Goal: Task Accomplishment & Management: Manage account settings

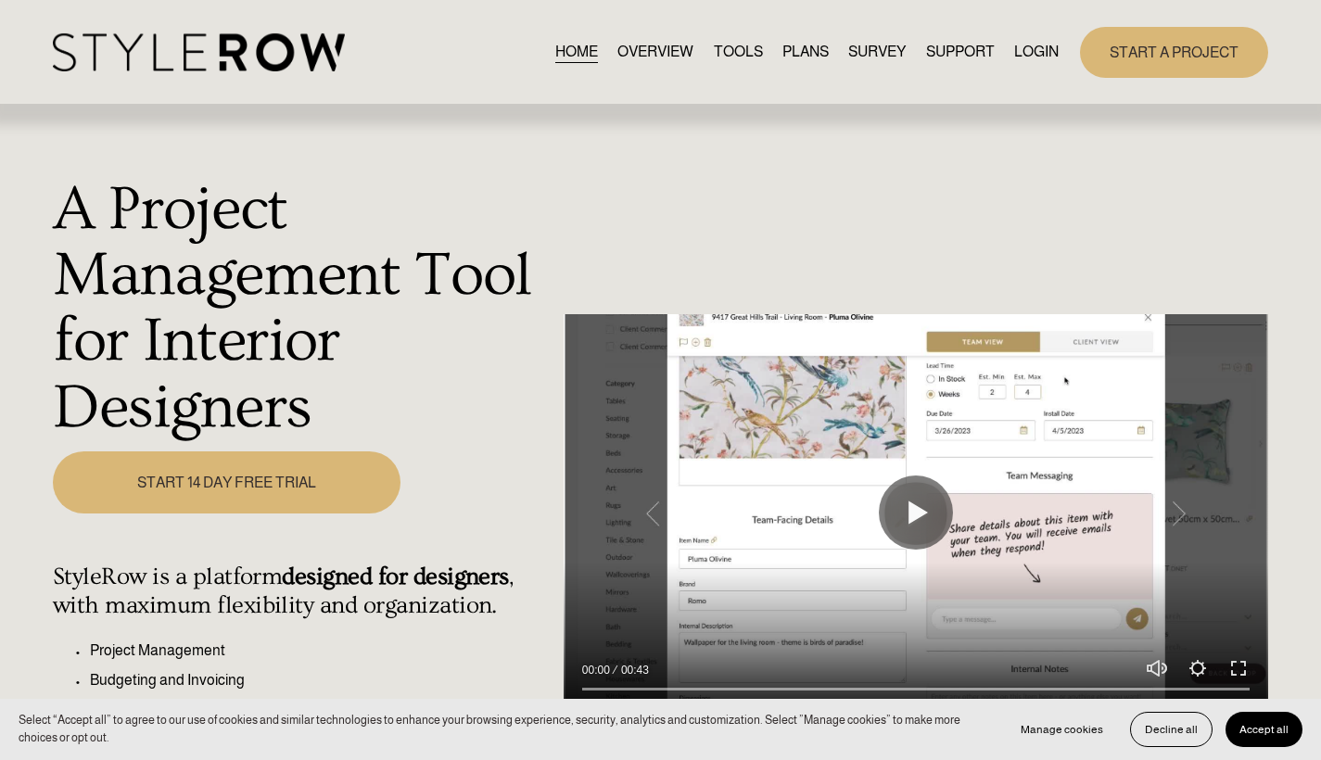
click at [1004, 55] on nav "HOME OVERVIEW TOOLS PLANS SURVEY SUPPORT QUESTIONS FEATURED STYLEBOARD RESOURCE…" at bounding box center [806, 52] width 503 height 25
click at [1014, 51] on link "LOGIN" at bounding box center [1036, 52] width 44 height 25
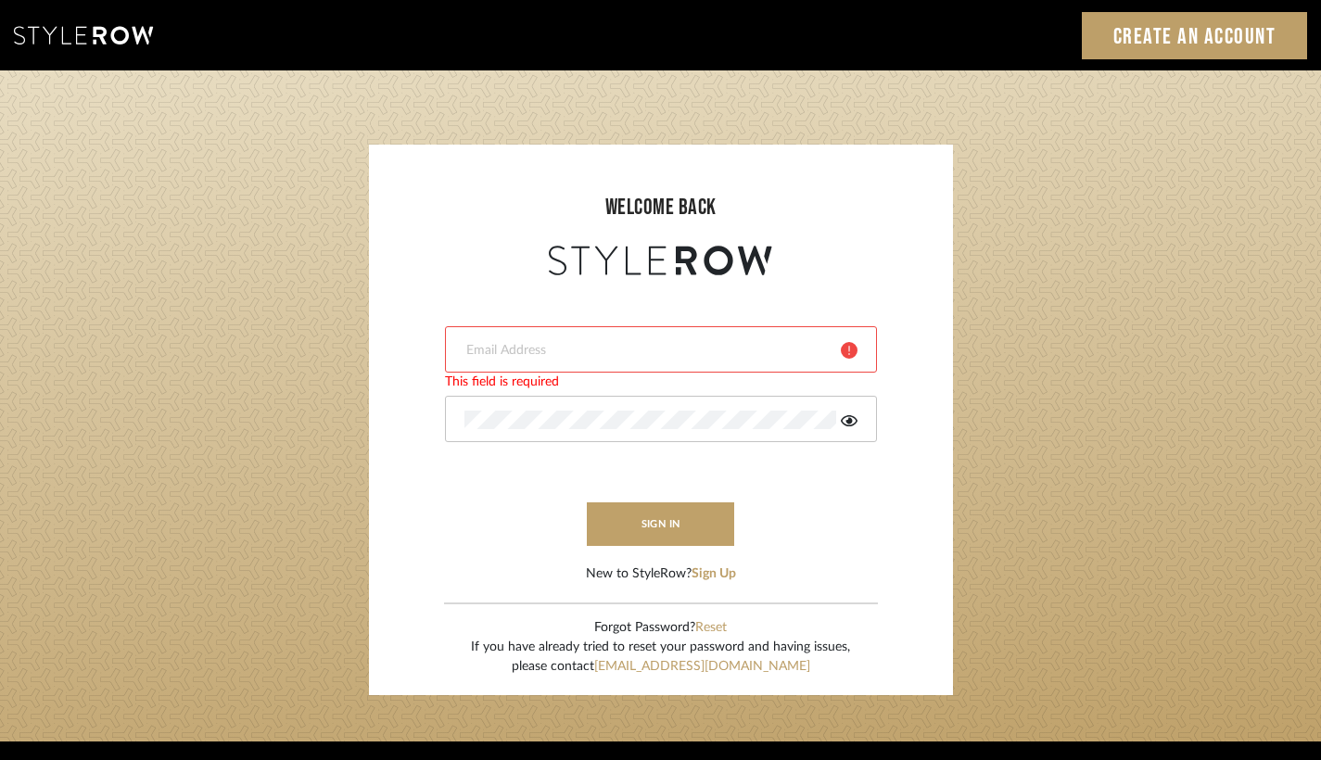
type input "rayeinteriordesign@gmail.com"
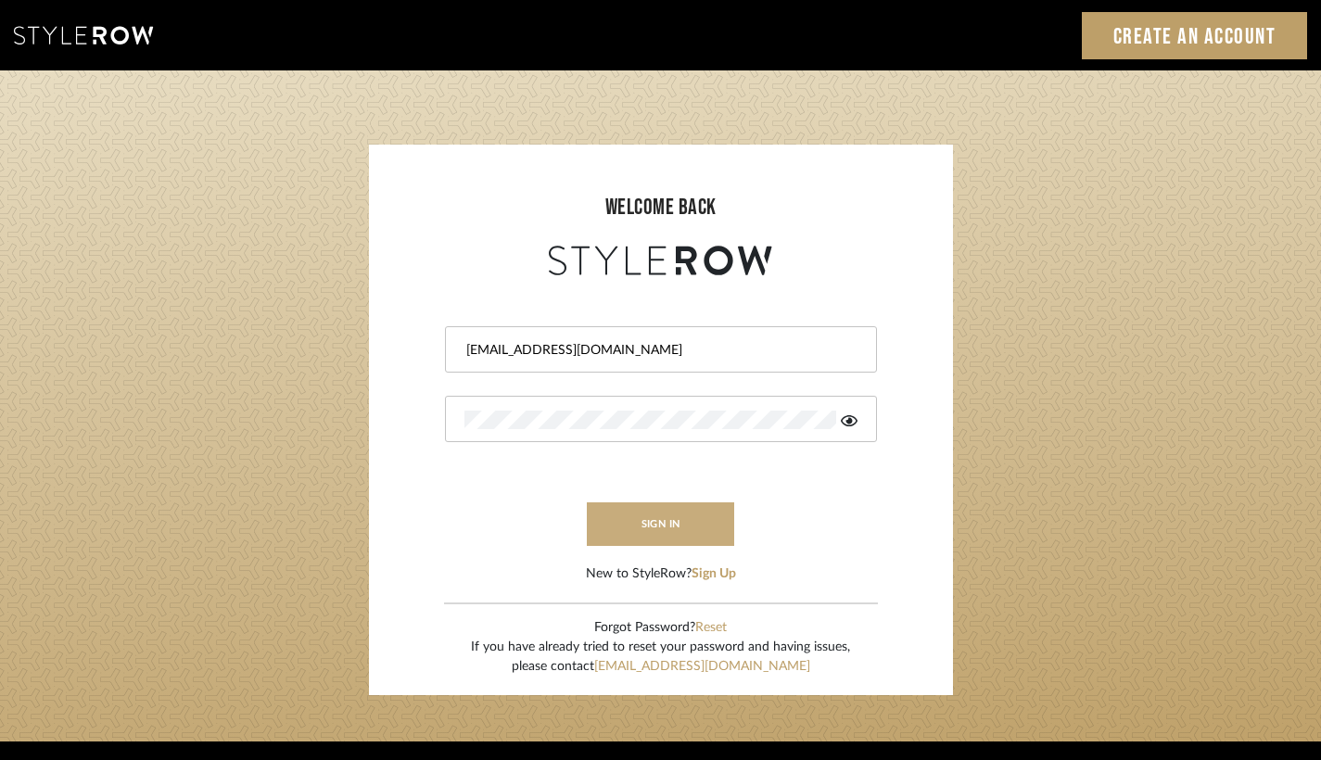
click at [620, 525] on button "sign in" at bounding box center [661, 524] width 148 height 44
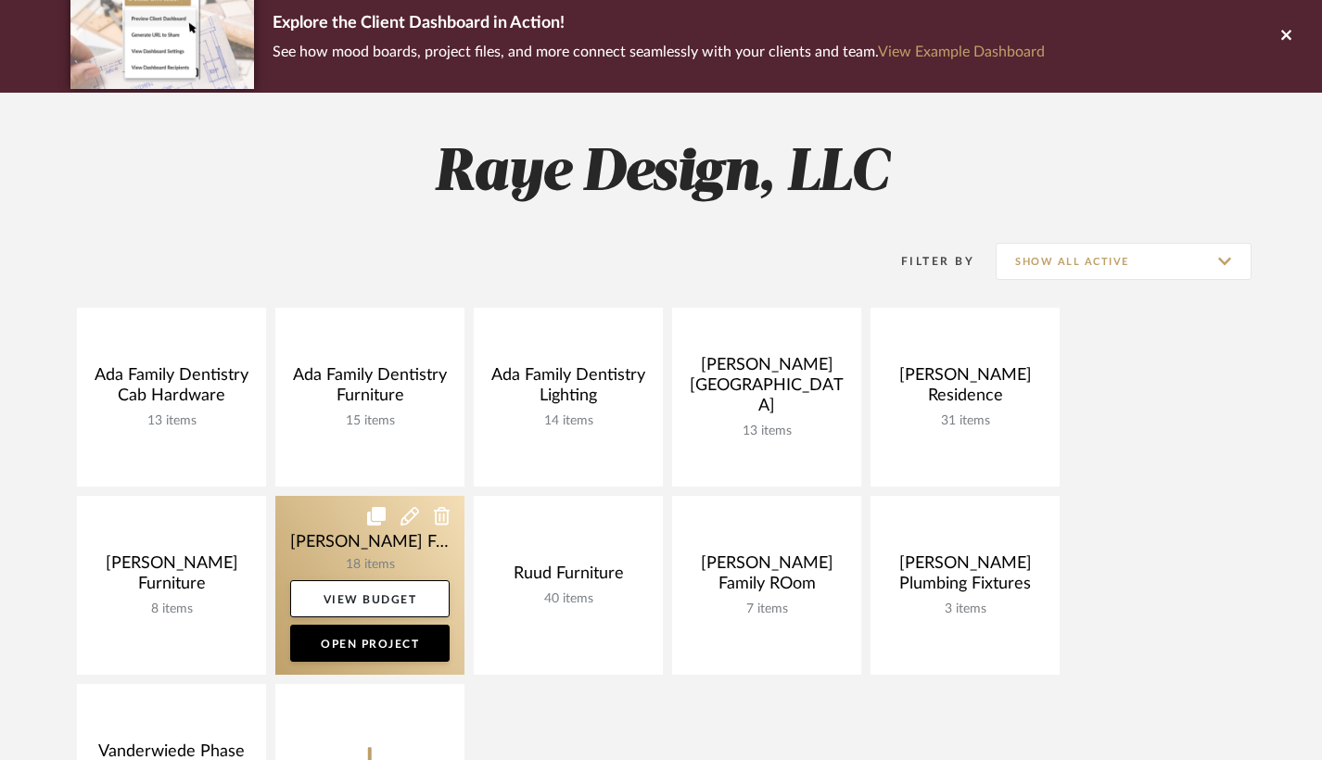
scroll to position [267, 0]
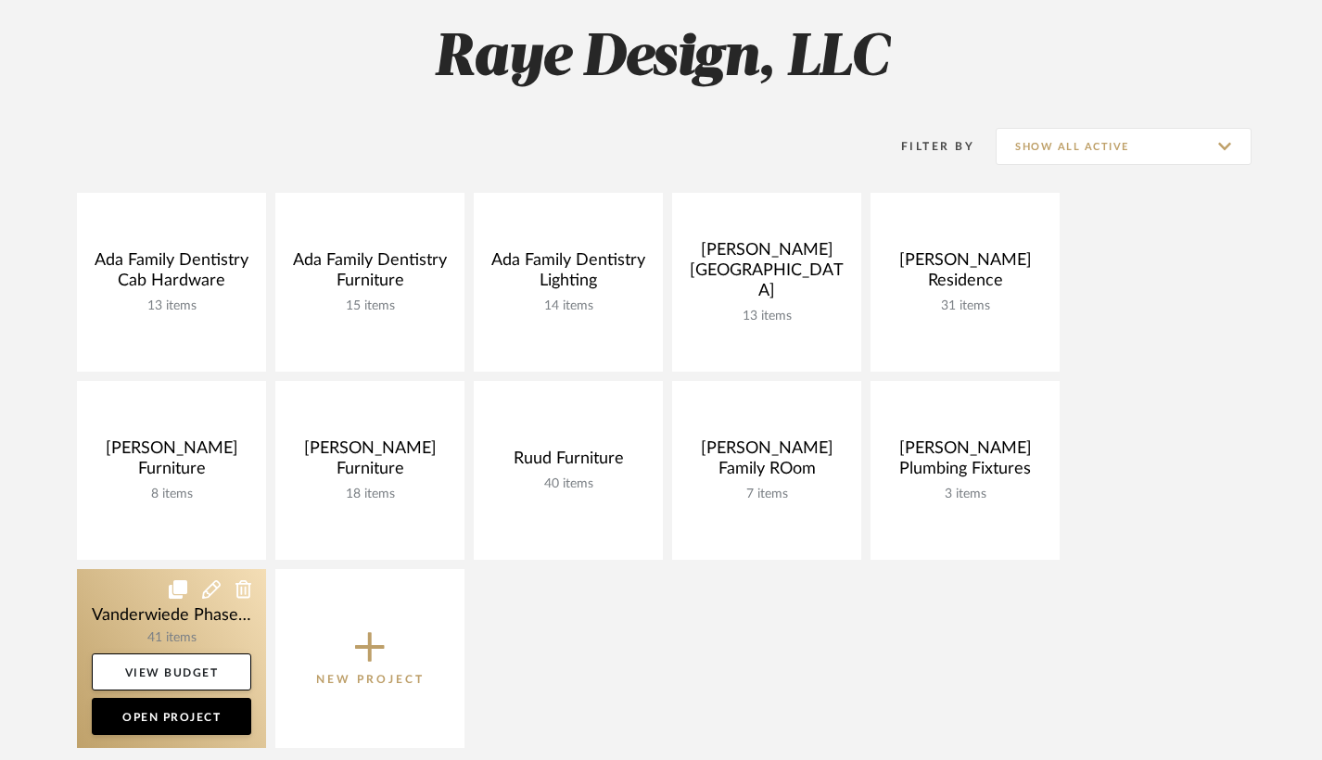
click at [132, 619] on link at bounding box center [171, 658] width 189 height 179
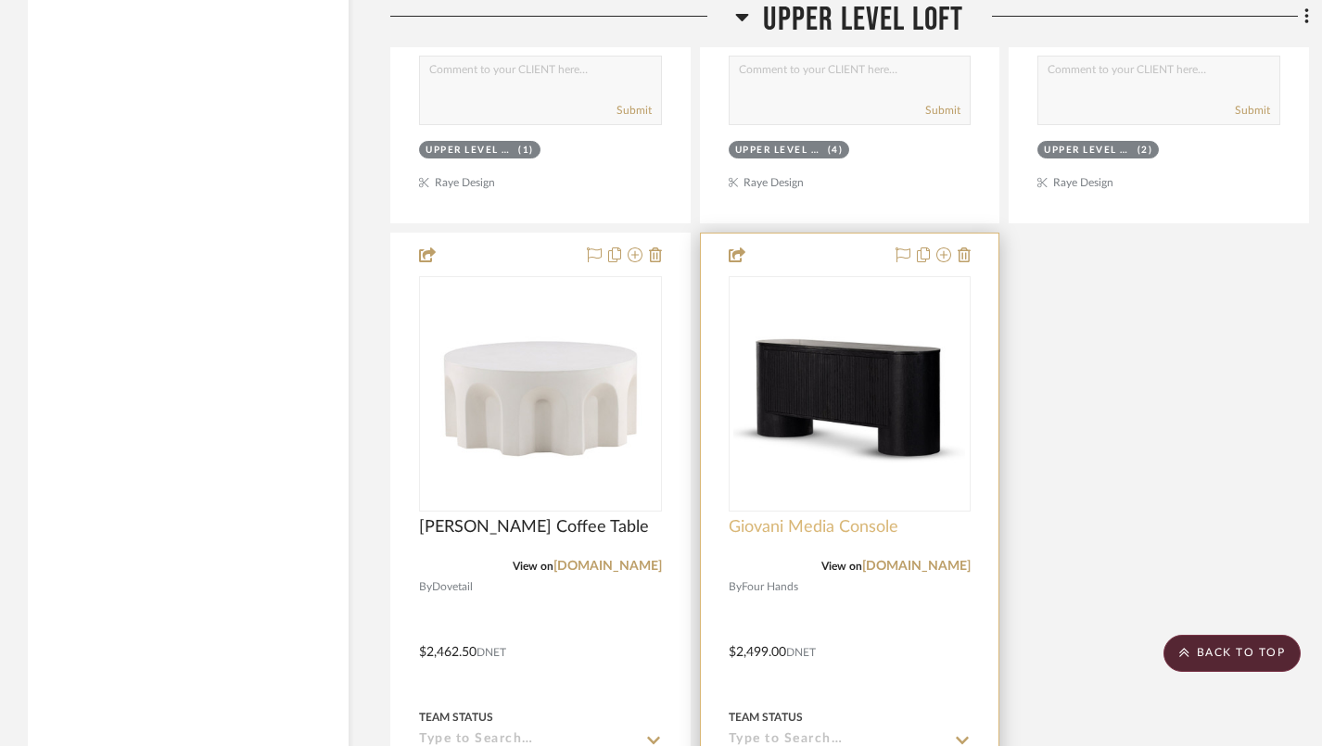
scroll to position [5424, 0]
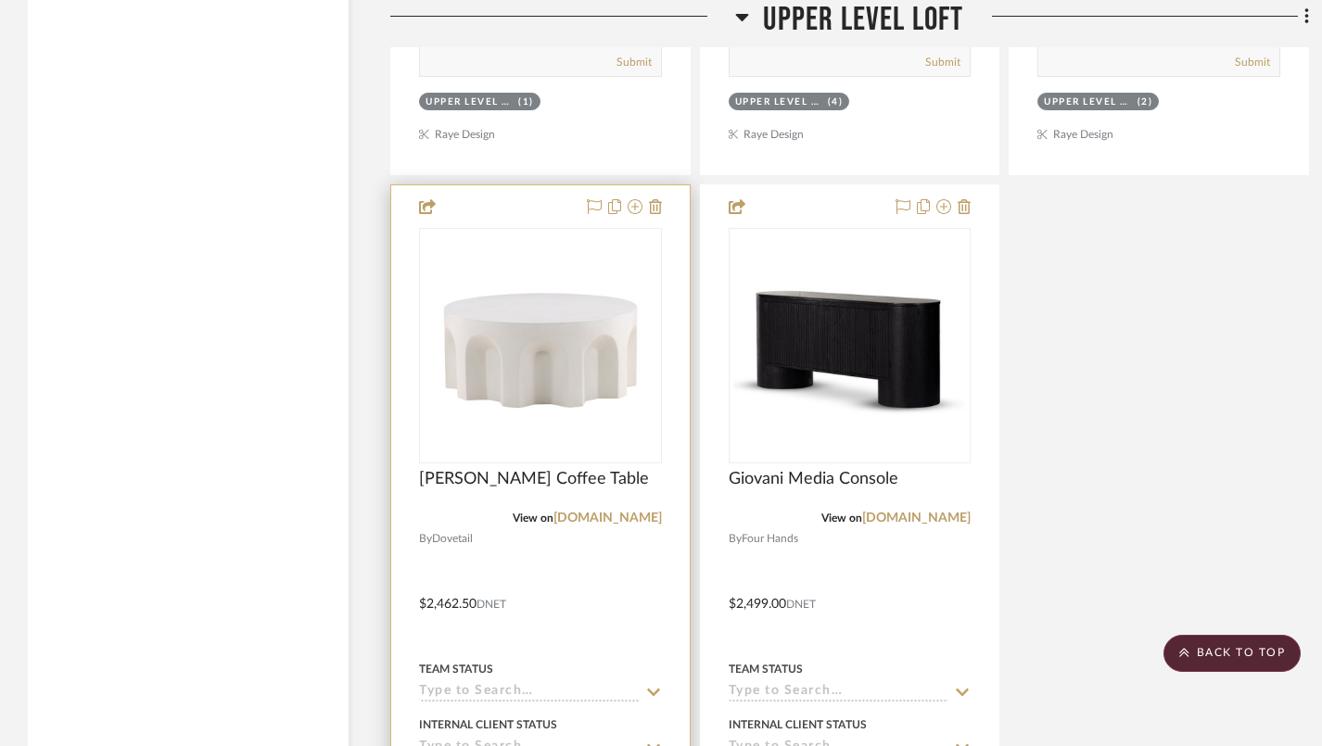
click at [0, 0] on img at bounding box center [0, 0] width 0 height 0
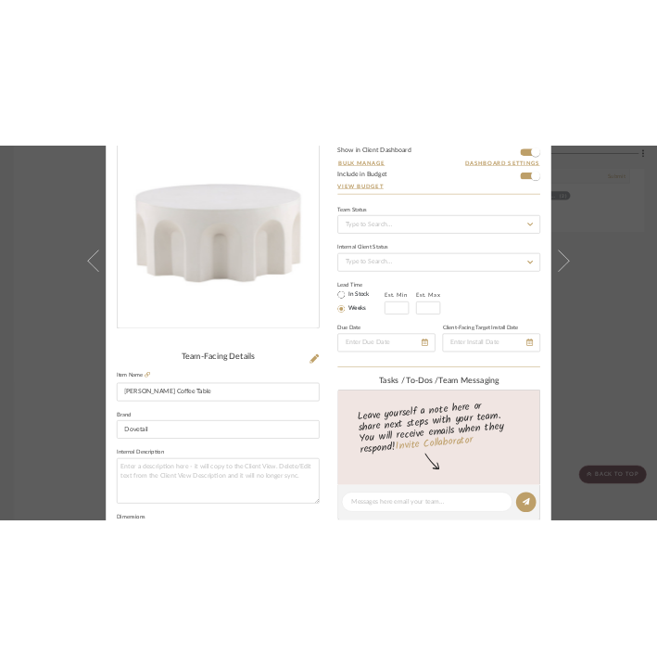
scroll to position [312, 0]
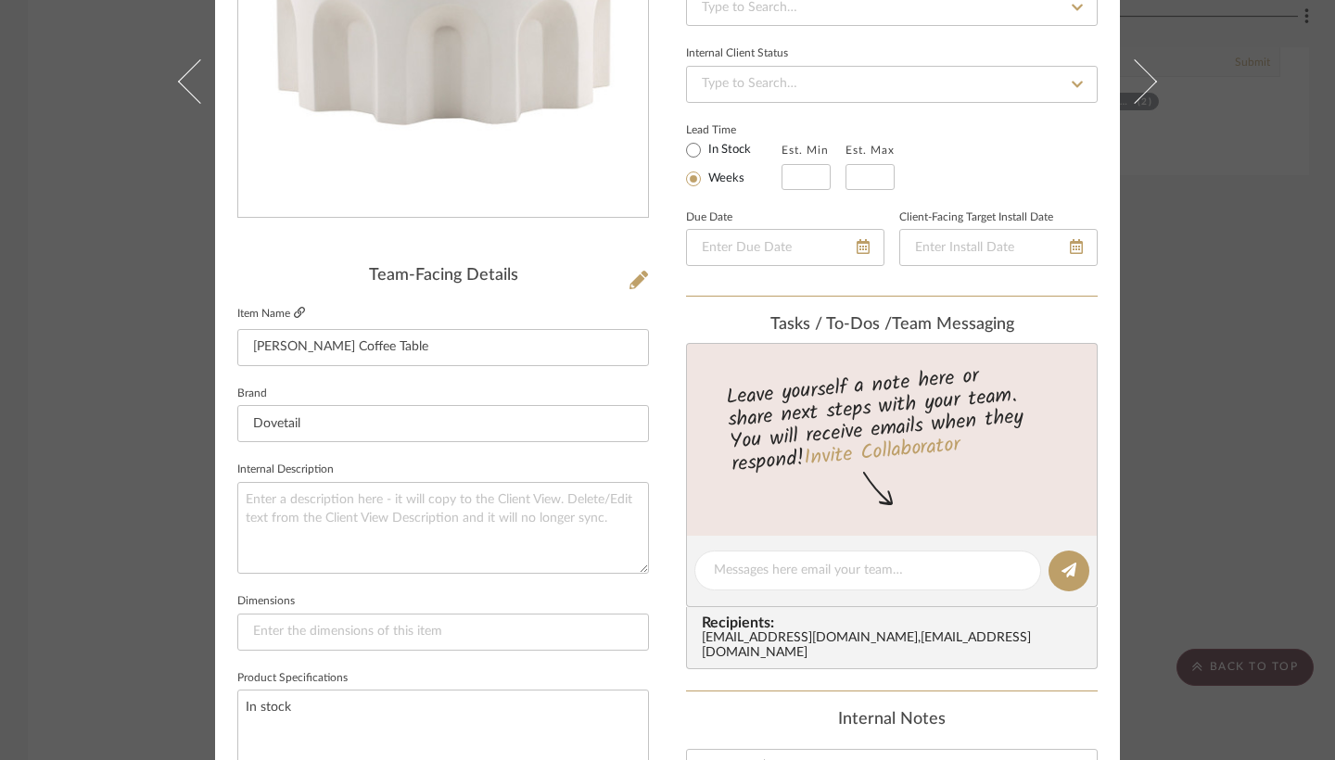
click at [294, 315] on icon at bounding box center [299, 312] width 11 height 11
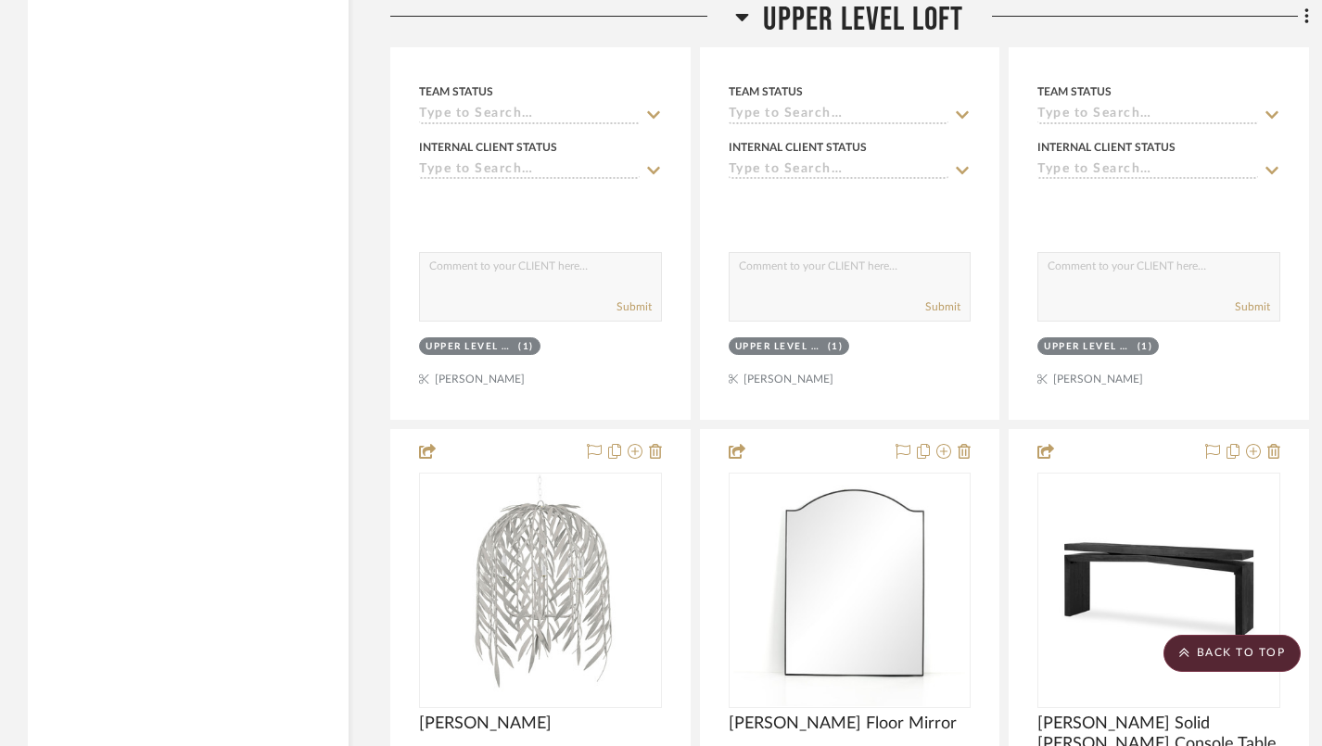
scroll to position [4202, 0]
